Goal: Navigation & Orientation: Understand site structure

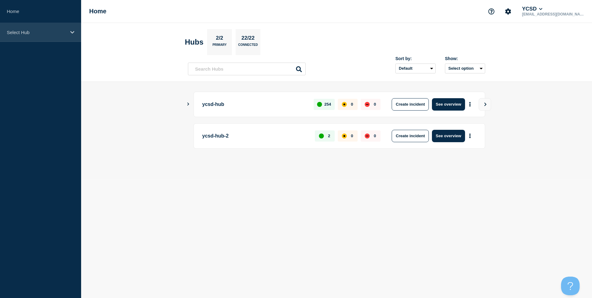
click at [43, 35] on p "Select Hub" at bounding box center [36, 32] width 59 height 5
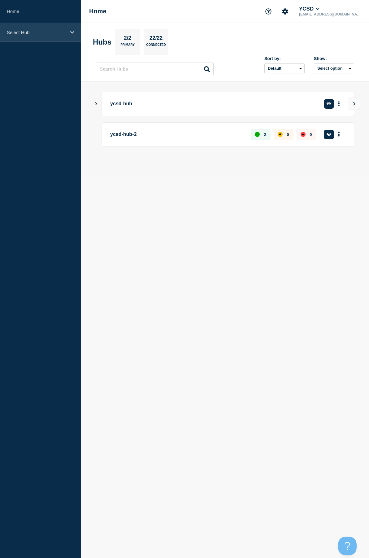
click at [63, 27] on div "Select Hub" at bounding box center [40, 32] width 81 height 19
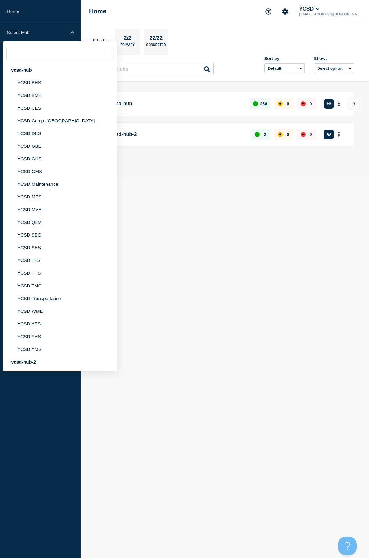
click at [192, 225] on body "Home Select Hub ycsd-hub YCSD BHS YCSD BME YCSD CES YCSD Comp. Warehouse YCSD D…" at bounding box center [184, 279] width 369 height 558
